Goal: Information Seeking & Learning: Learn about a topic

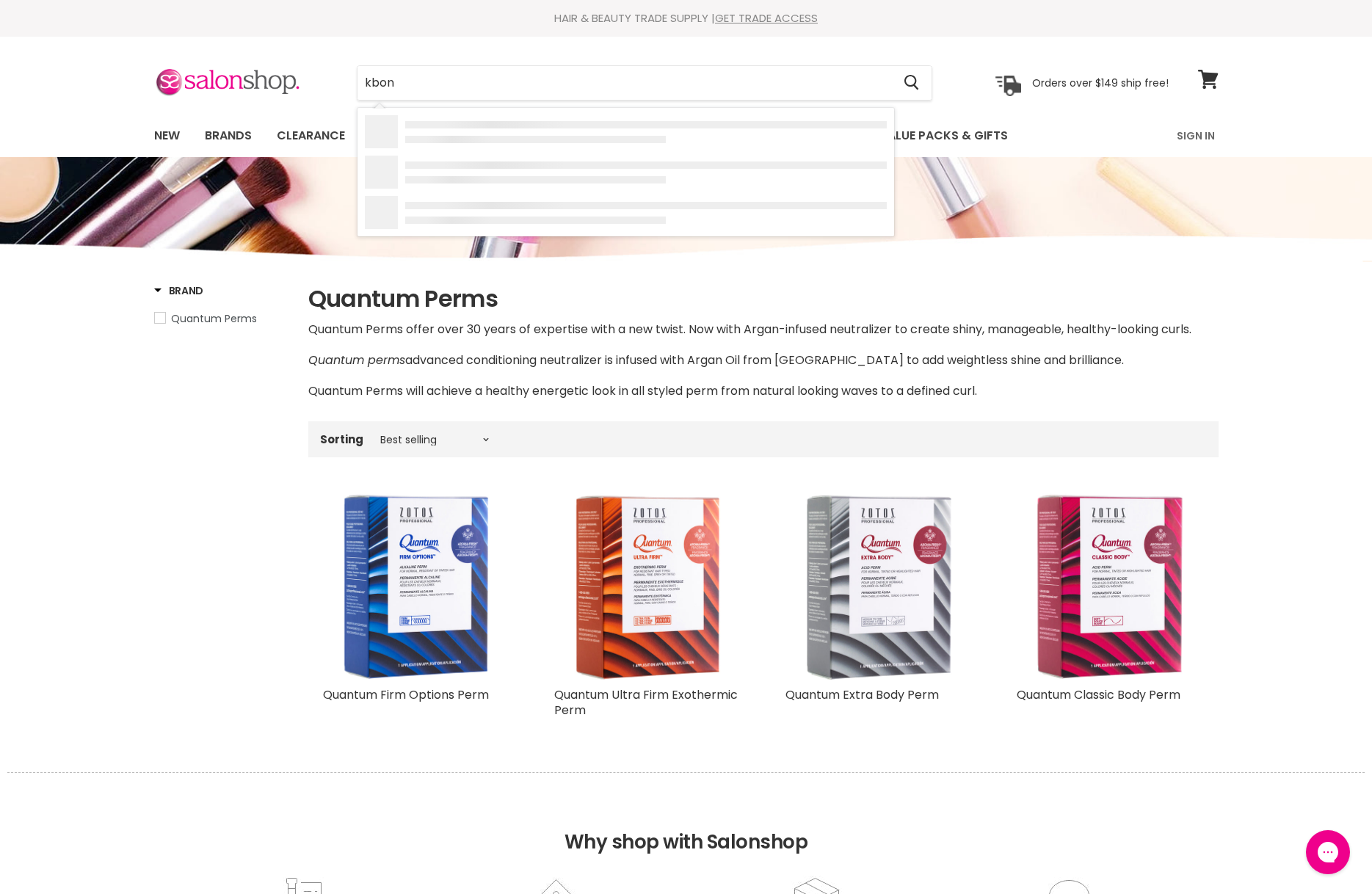
type input "kbond"
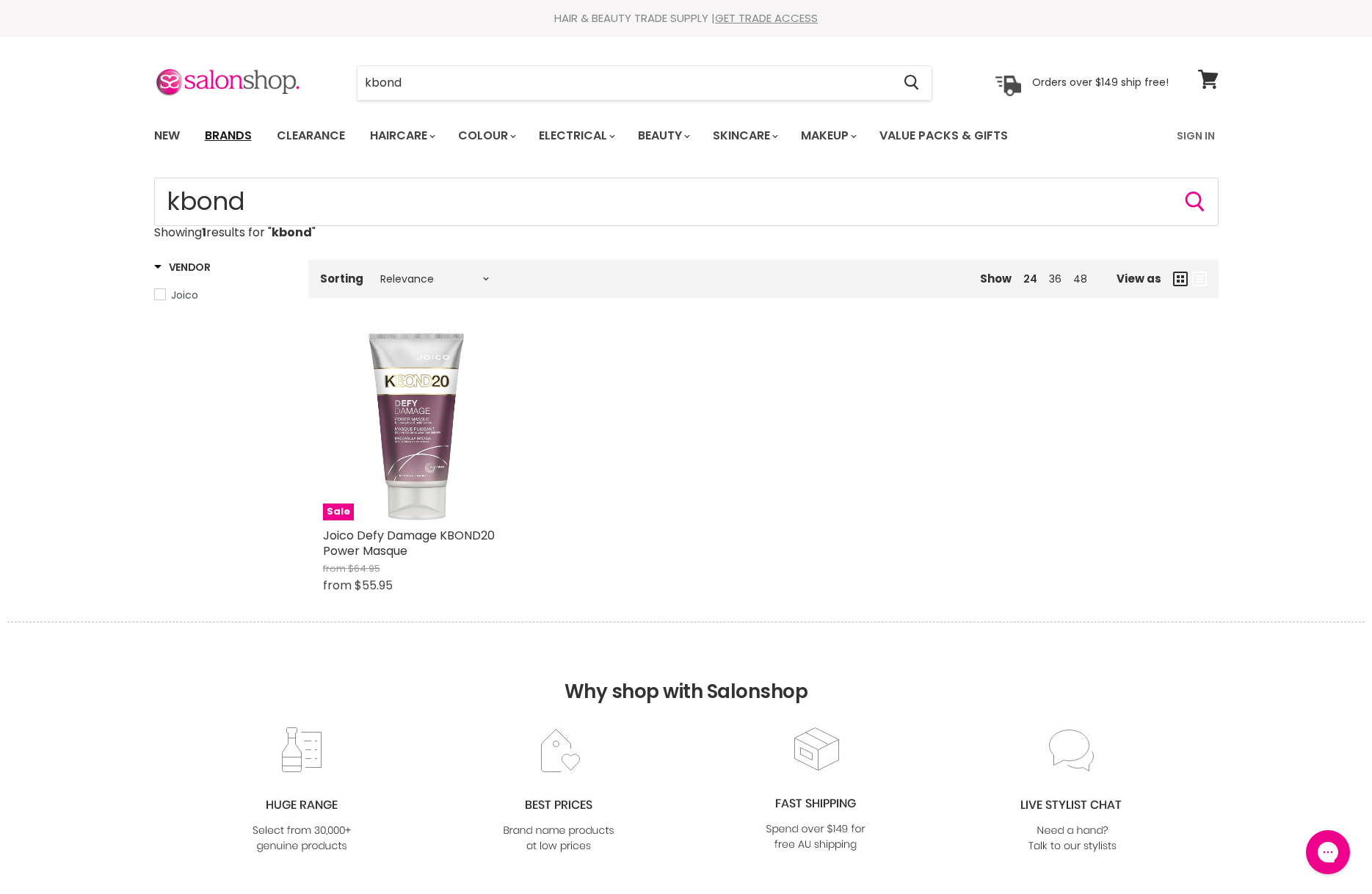
click at [216, 140] on link "Brands" at bounding box center [229, 135] width 69 height 31
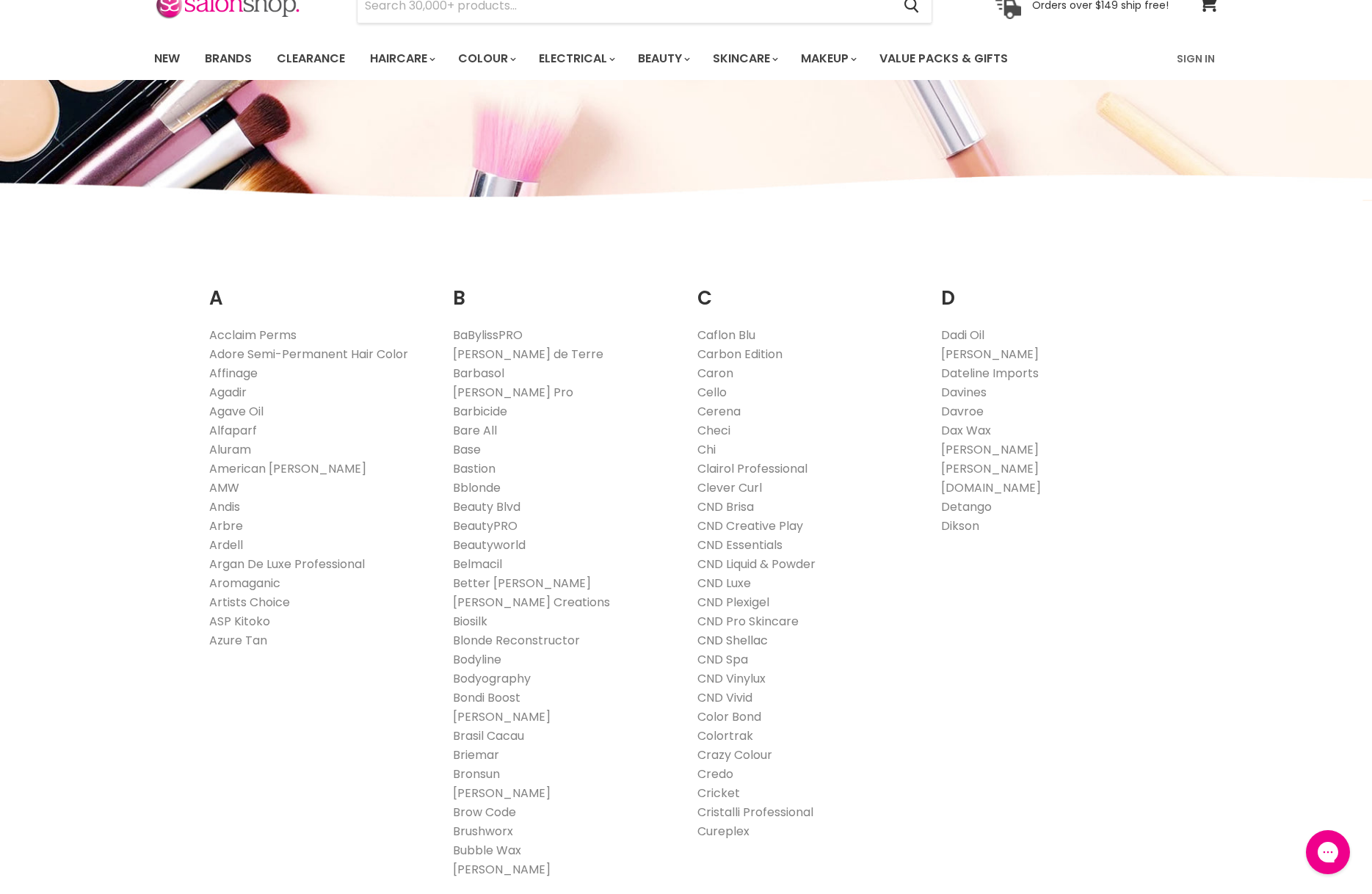
click at [756, 639] on link "CND Shellac" at bounding box center [733, 640] width 71 height 17
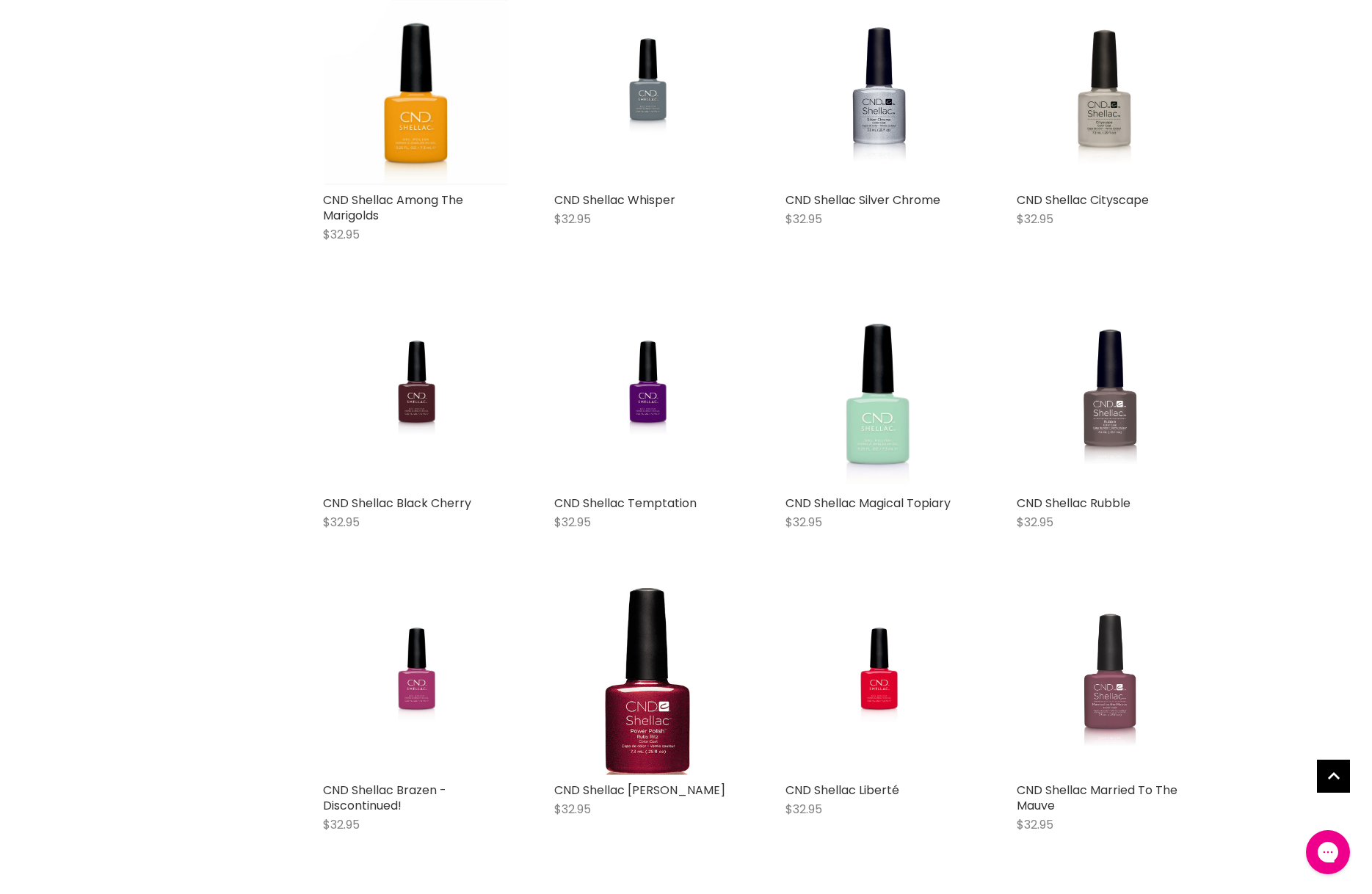
scroll to position [7476, 0]
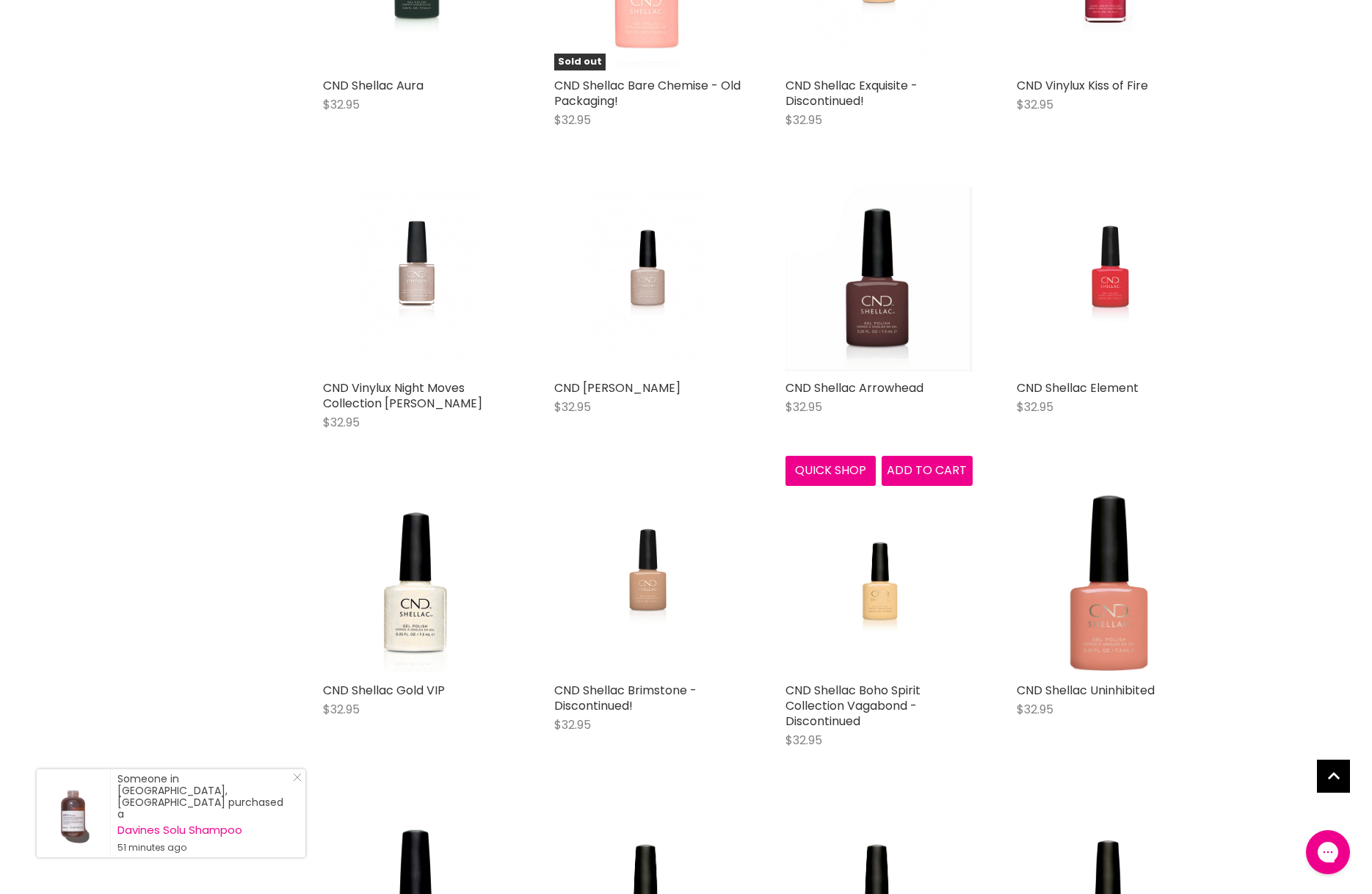
scroll to position [10876, 0]
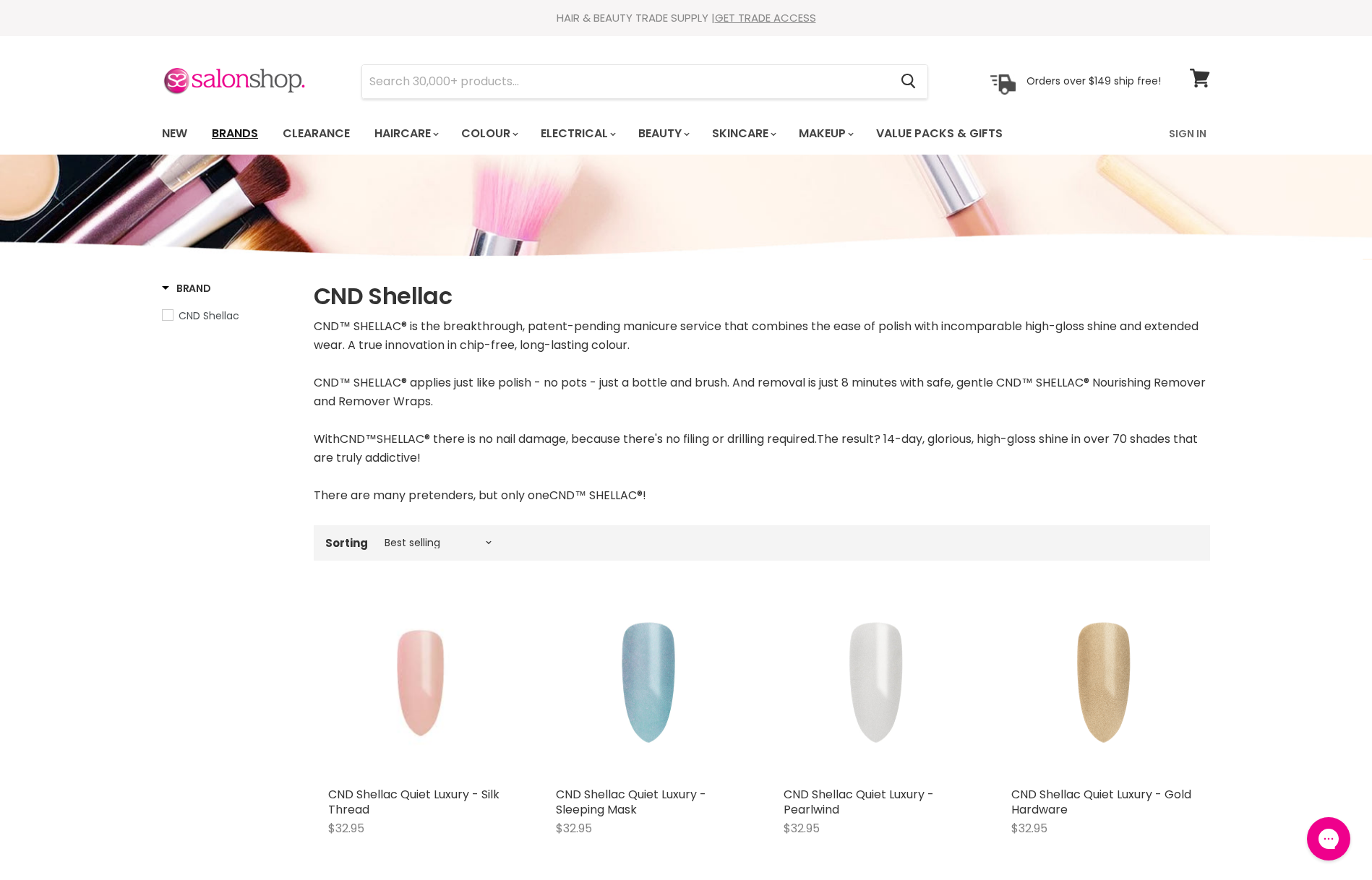
click at [235, 134] on link "Brands" at bounding box center [235, 133] width 68 height 30
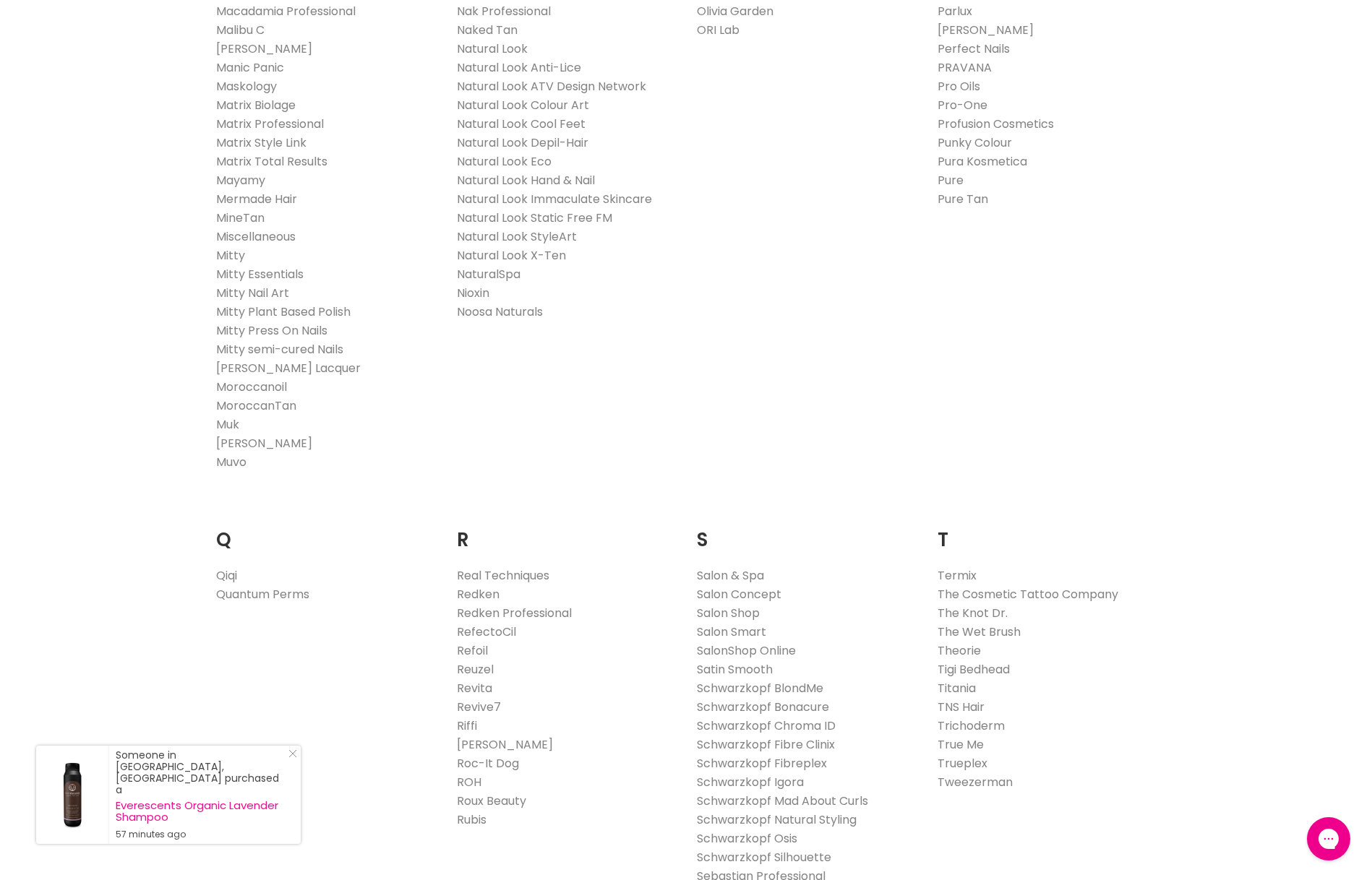
scroll to position [1615, 0]
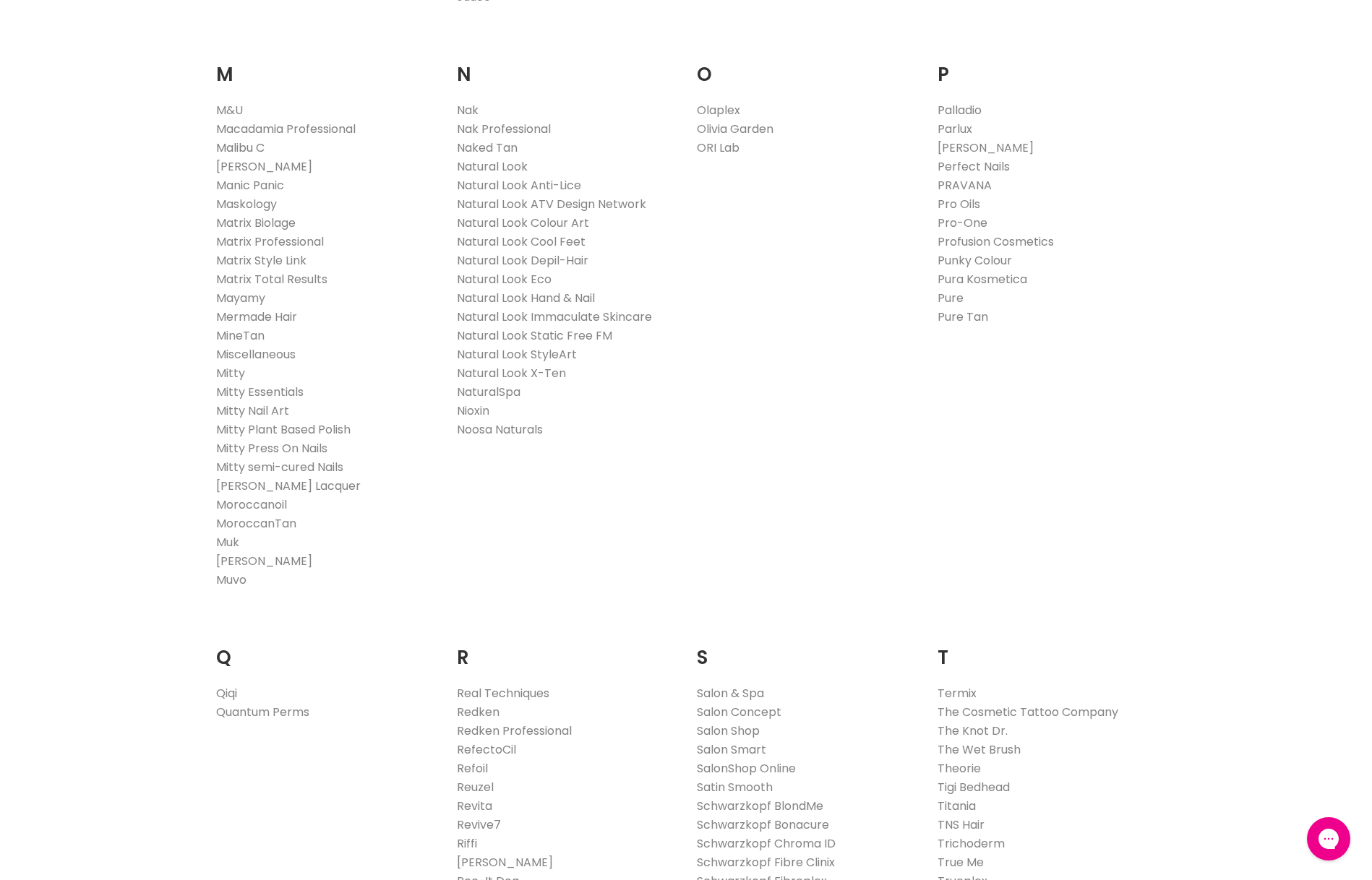
click at [236, 147] on link "Malibu C" at bounding box center [240, 147] width 48 height 16
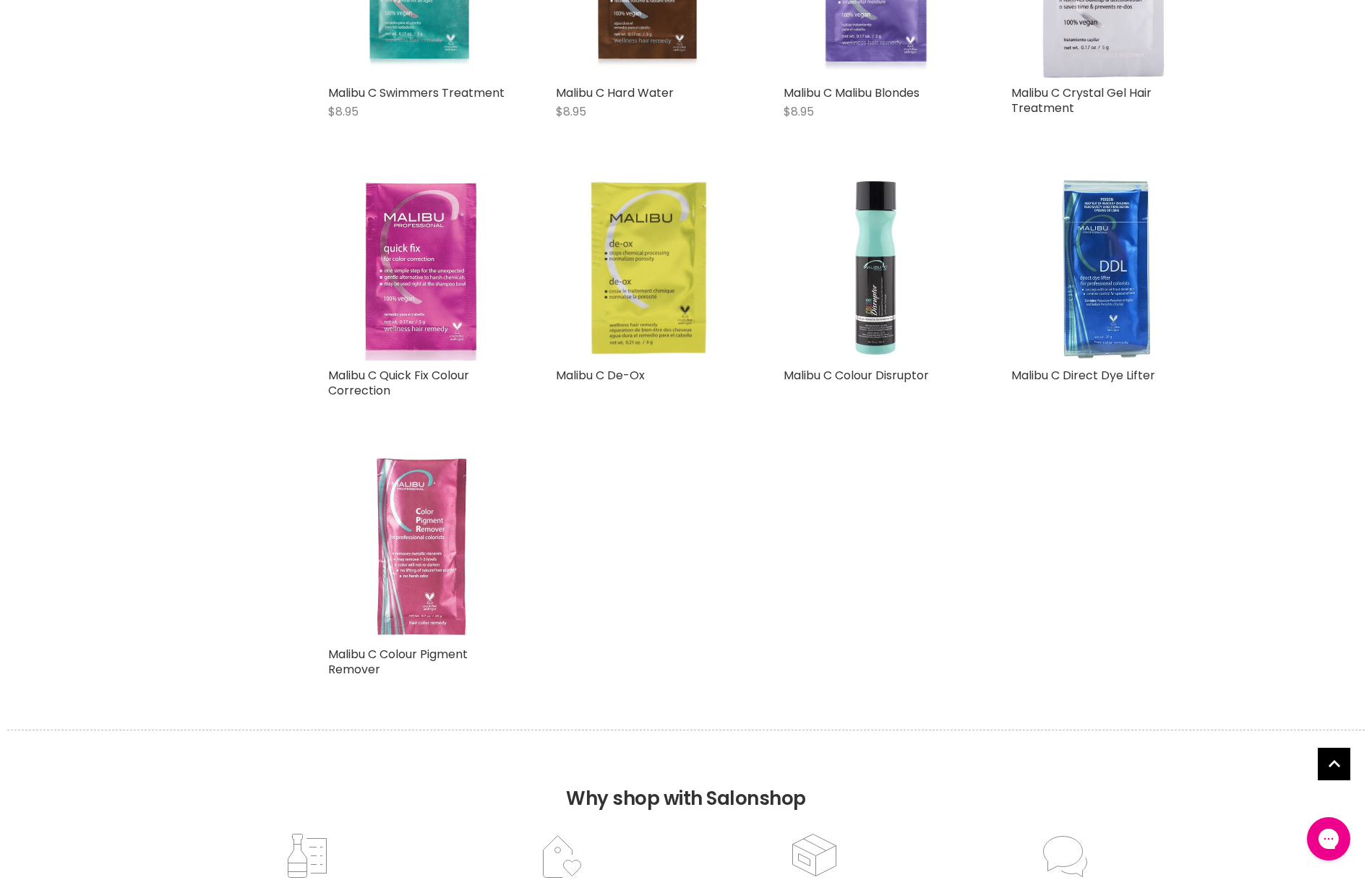
scroll to position [1425, 0]
